Goal: Transaction & Acquisition: Subscribe to service/newsletter

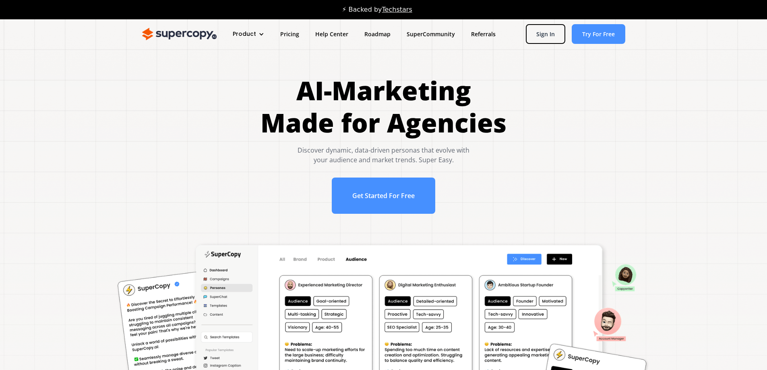
click at [186, 33] on img at bounding box center [179, 34] width 74 height 13
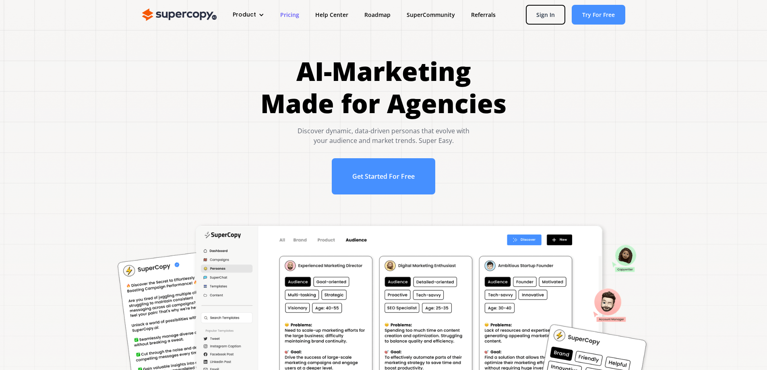
click at [293, 15] on link "Pricing" at bounding box center [289, 14] width 35 height 15
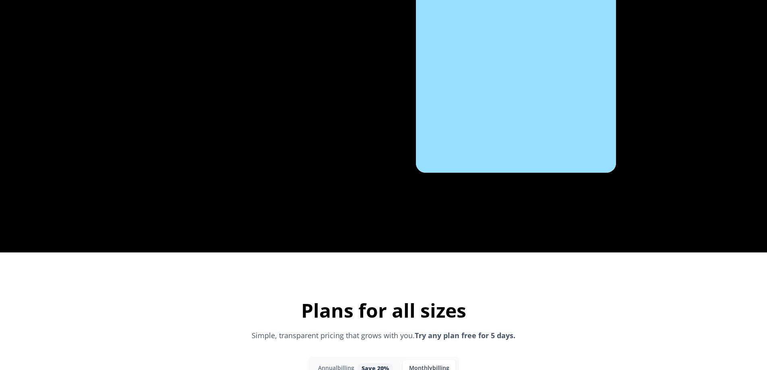
click at [423, 365] on div "Monthly billing" at bounding box center [429, 368] width 40 height 7
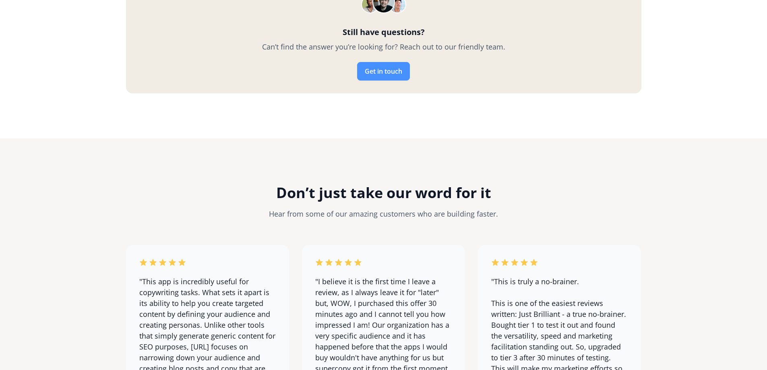
scroll to position [3582, 0]
